Goal: Find specific page/section: Find specific page/section

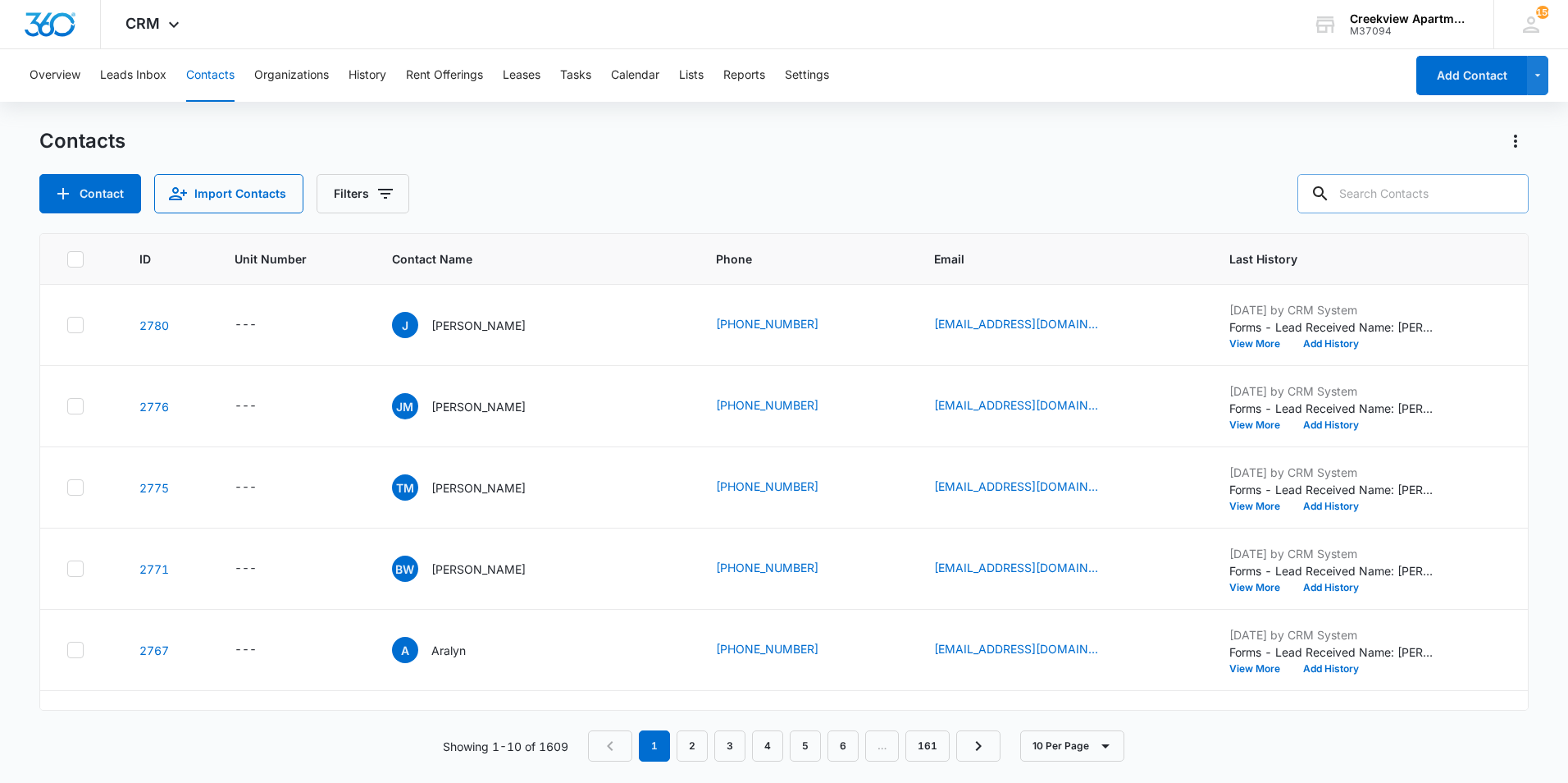
click at [1452, 180] on input "text" at bounding box center [1413, 194] width 231 height 39
type input "q103"
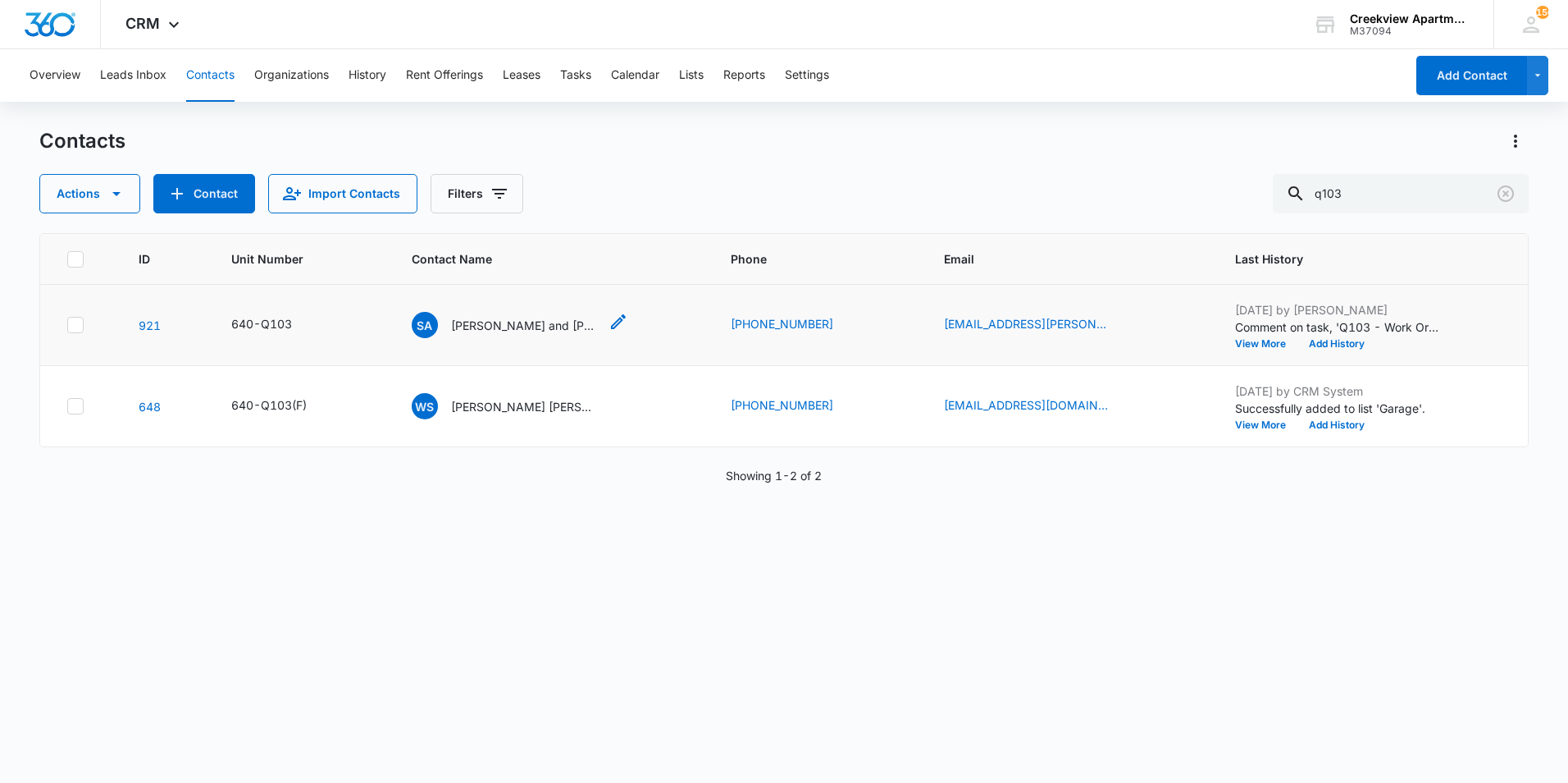
click at [535, 329] on p "[PERSON_NAME] and [PERSON_NAME]" at bounding box center [525, 325] width 148 height 17
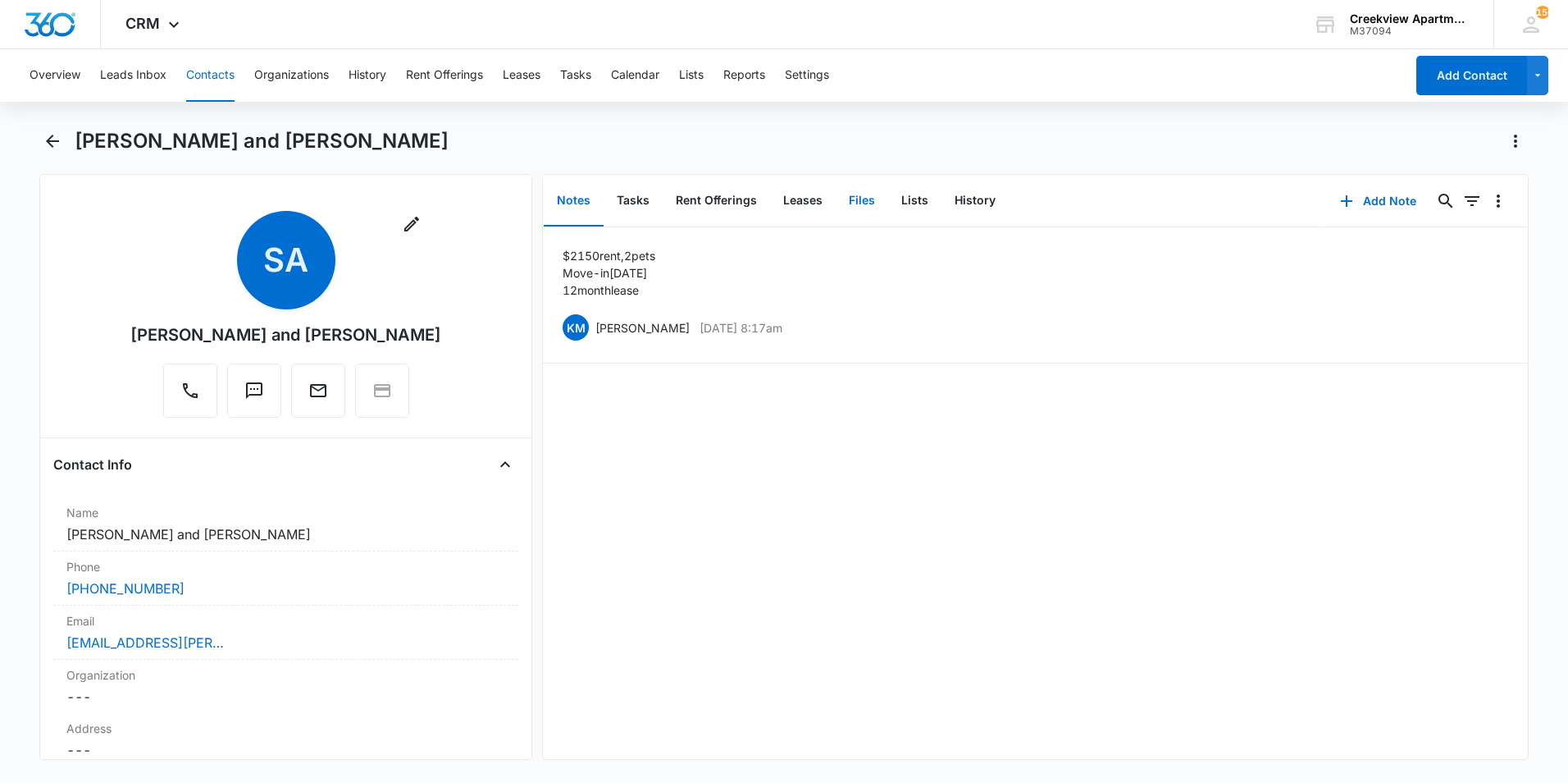
click at [848, 204] on button "Files" at bounding box center [861, 200] width 52 height 51
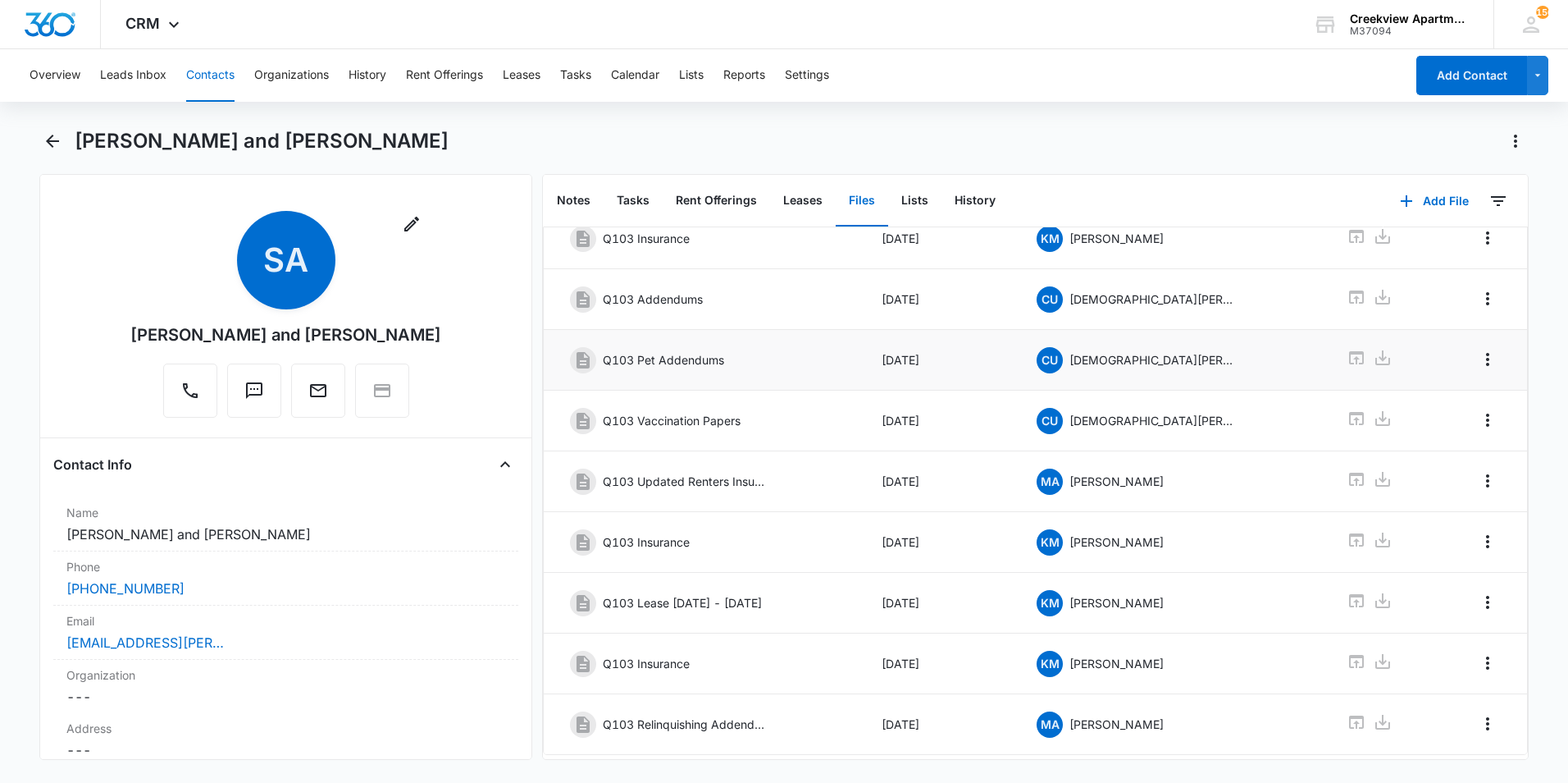
scroll to position [223, 0]
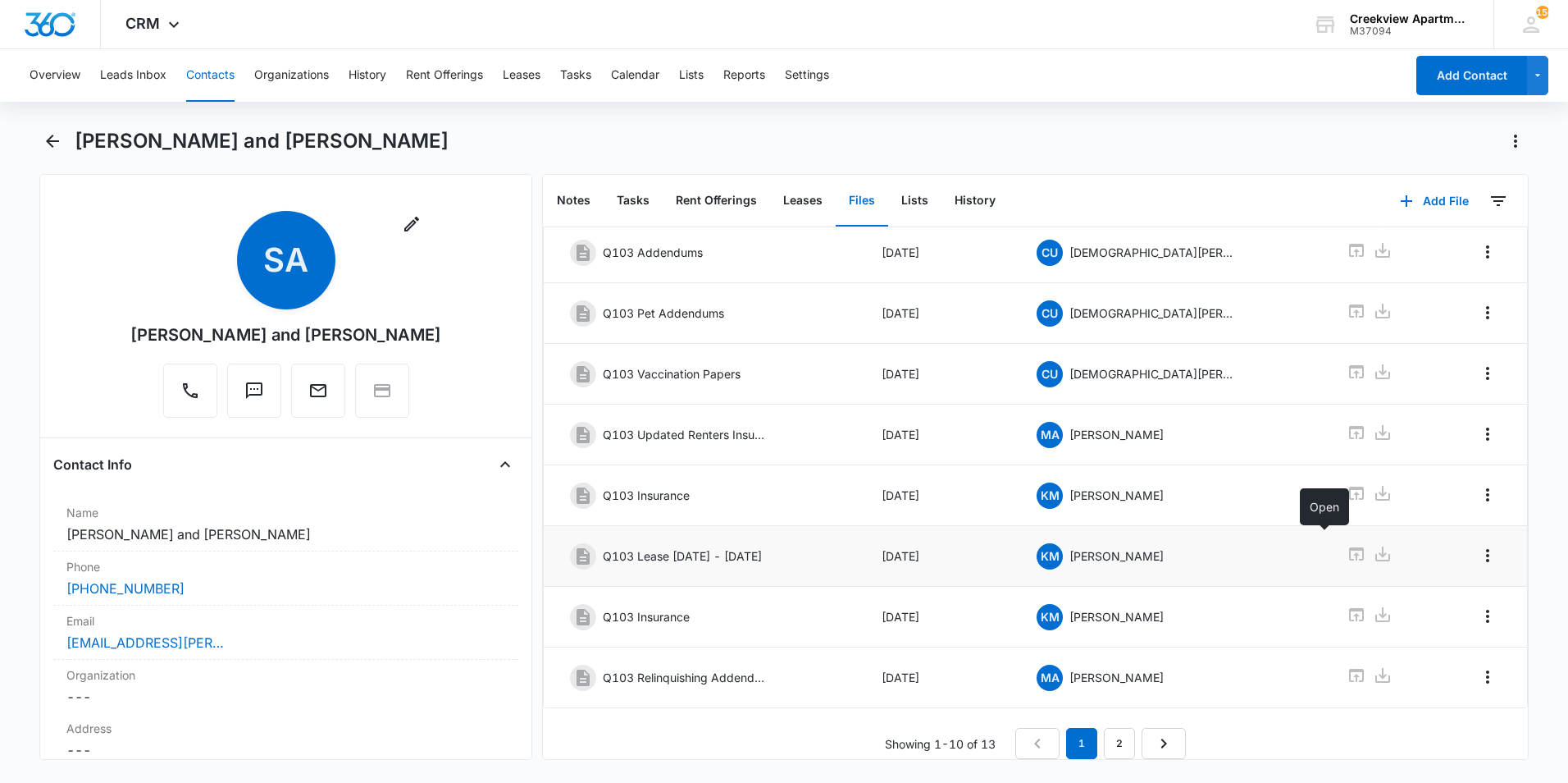
click at [1349, 547] on icon at bounding box center [1356, 554] width 15 height 13
click at [810, 730] on div "Showing 1-10 of 13 1 2" at bounding box center [1035, 743] width 985 height 31
click at [1104, 731] on link "2" at bounding box center [1119, 743] width 31 height 31
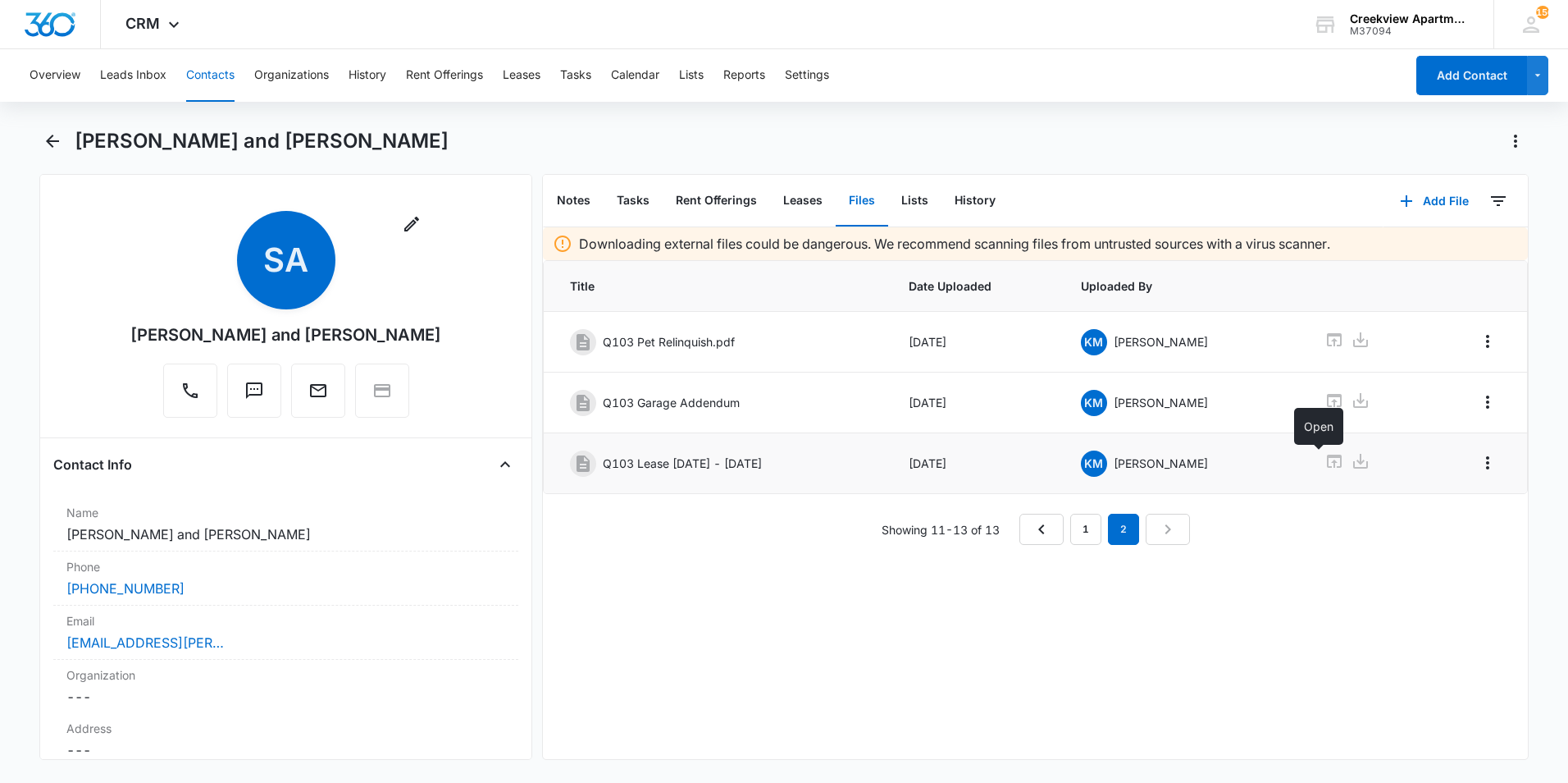
click at [1324, 465] on icon at bounding box center [1333, 461] width 20 height 20
click at [672, 531] on div "Showing 11-13 of 13 1 2" at bounding box center [1035, 528] width 985 height 31
click at [202, 78] on button "Contacts" at bounding box center [211, 76] width 49 height 52
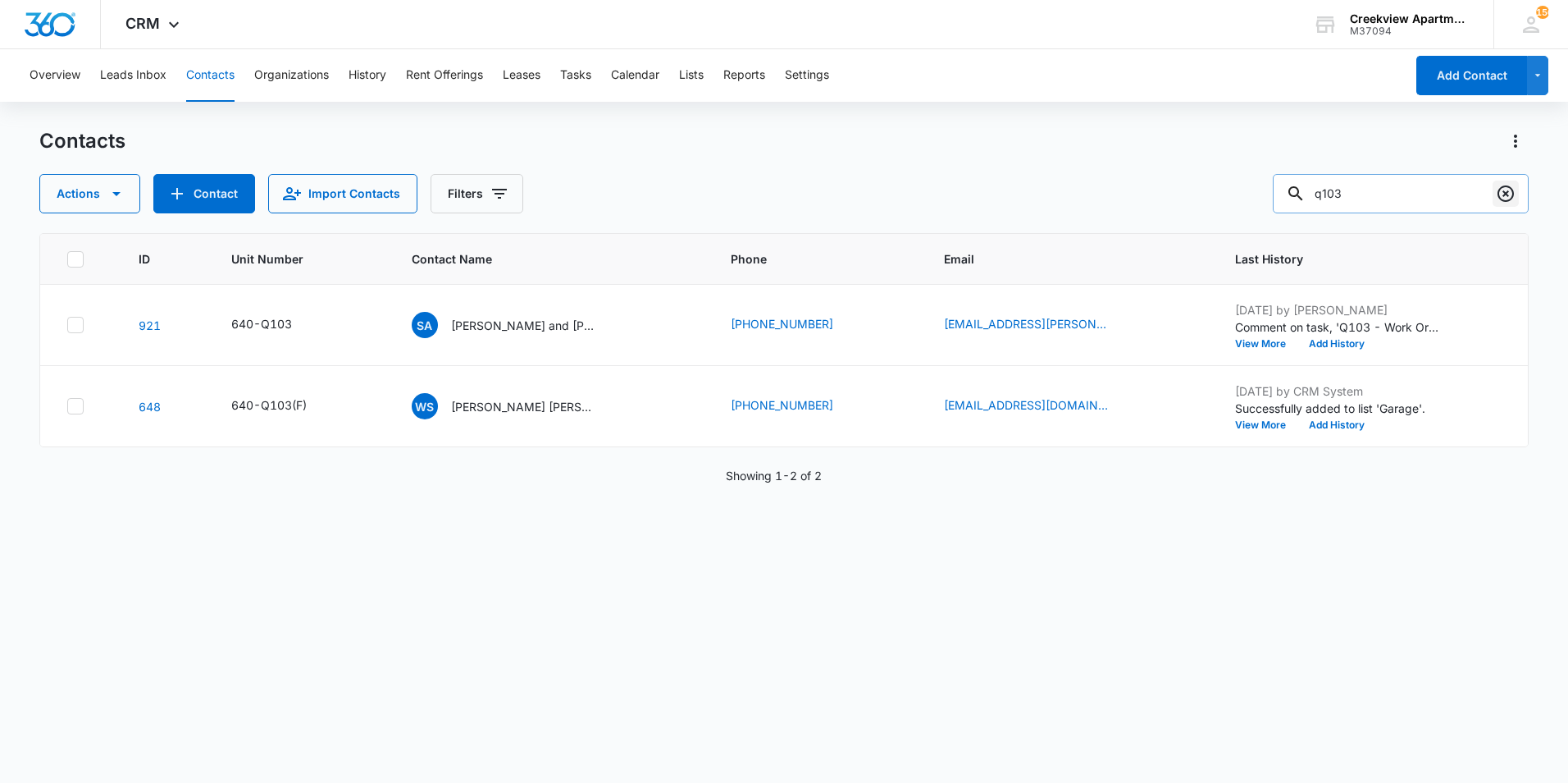
click at [1496, 192] on icon "Clear" at bounding box center [1504, 193] width 20 height 20
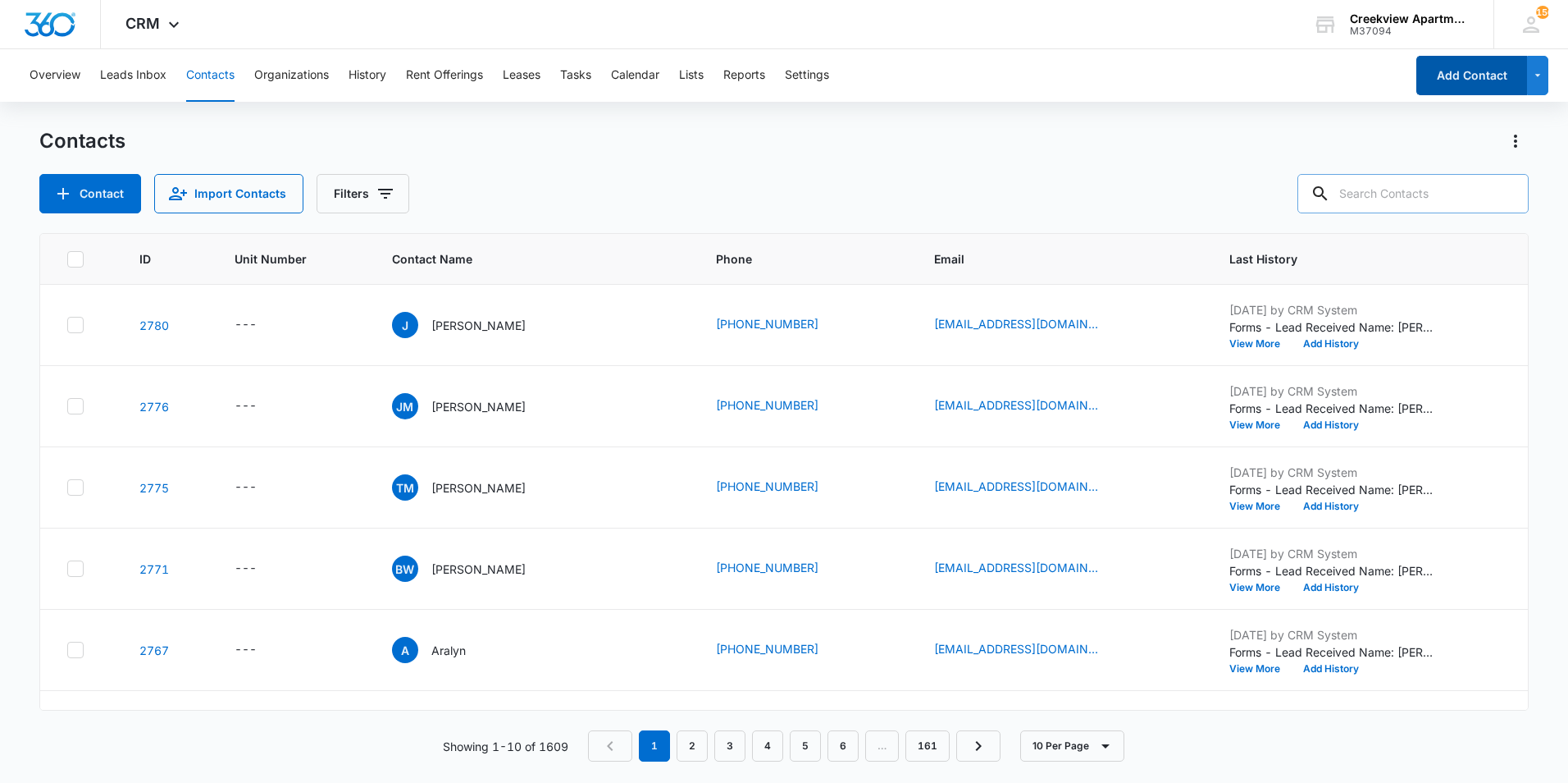
click at [1449, 81] on button "Add Contact" at bounding box center [1472, 76] width 110 height 39
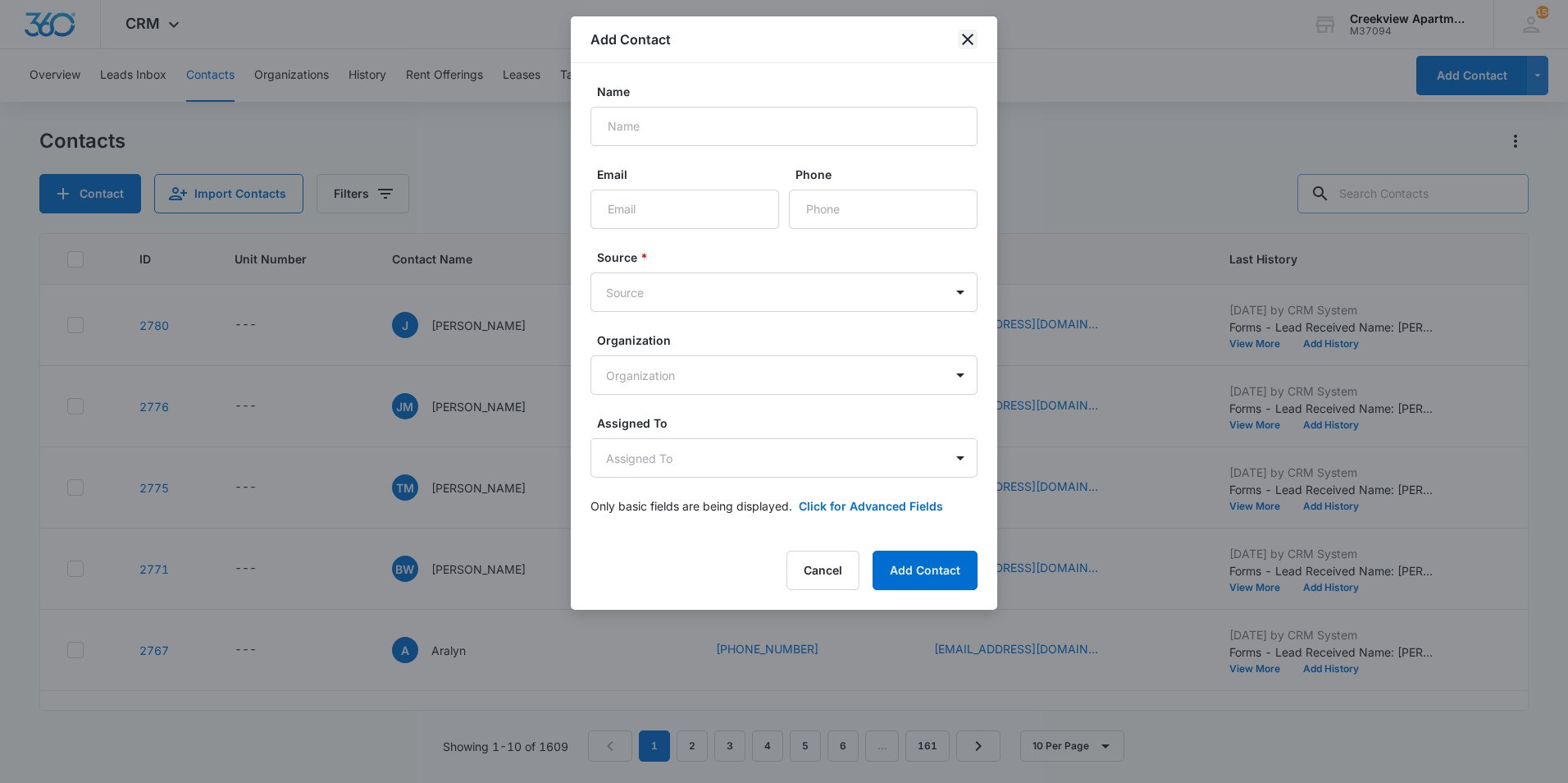
click at [965, 37] on icon "close" at bounding box center [967, 39] width 11 height 11
